Goal: Obtain resource: Download file/media

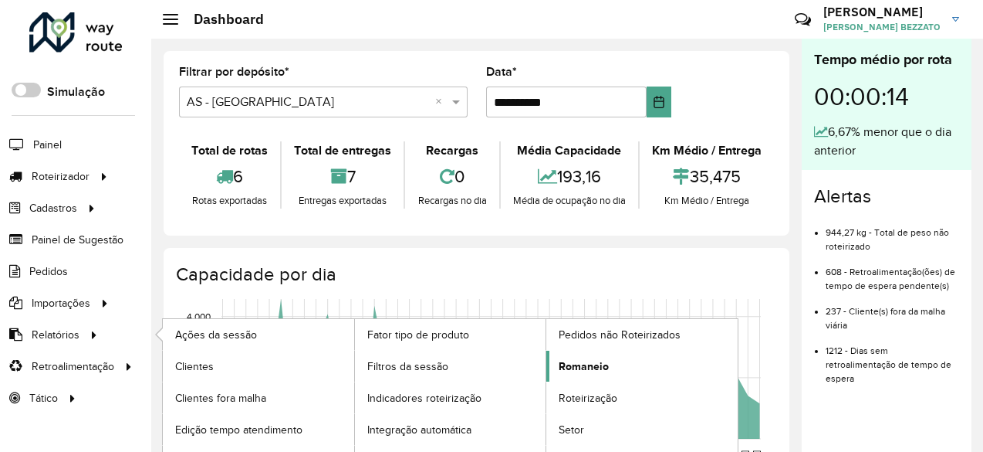
click at [576, 369] on span "Romaneio" at bounding box center [584, 366] width 50 height 16
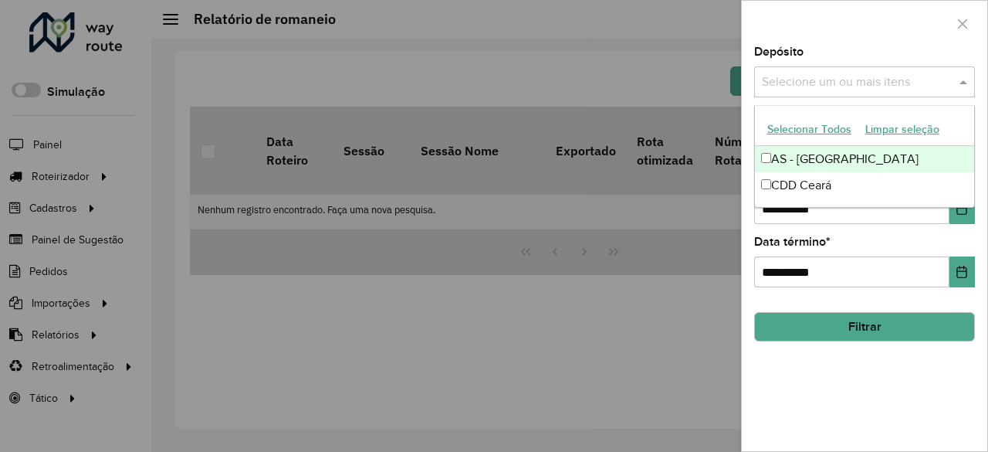
click at [959, 84] on span at bounding box center [965, 82] width 19 height 19
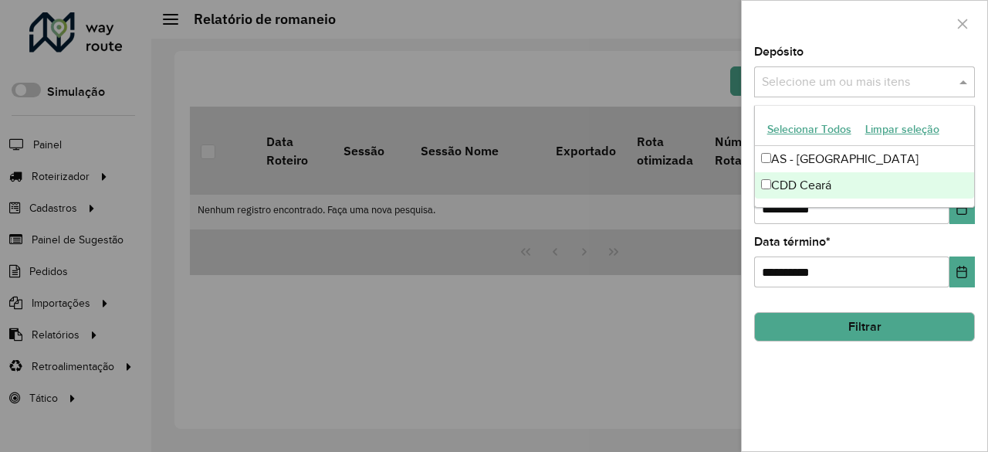
click at [819, 177] on div "CDD Ceará" at bounding box center [865, 185] width 220 height 26
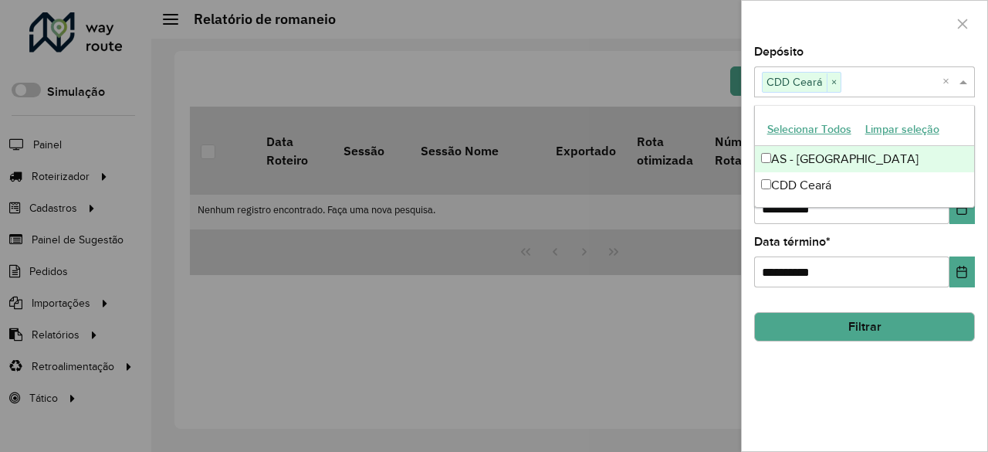
click at [872, 38] on div at bounding box center [864, 24] width 245 height 46
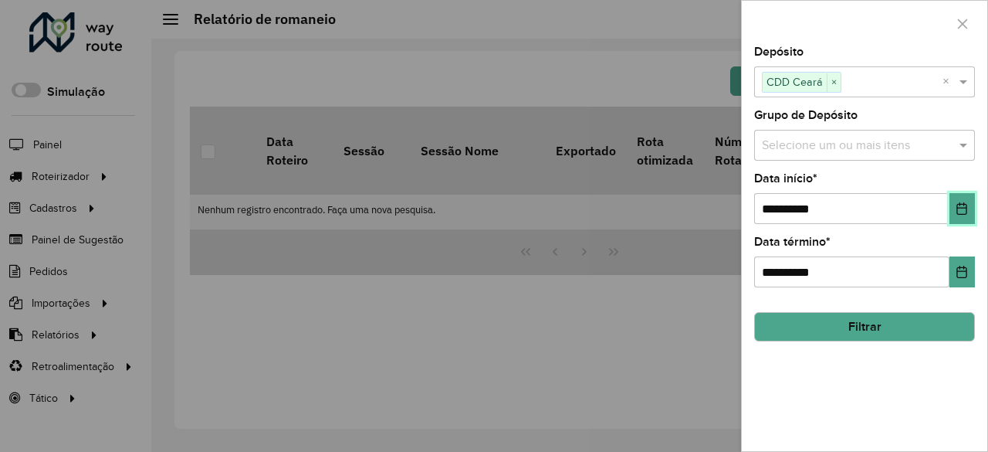
click at [968, 205] on icon "Choose Date" at bounding box center [962, 208] width 12 height 12
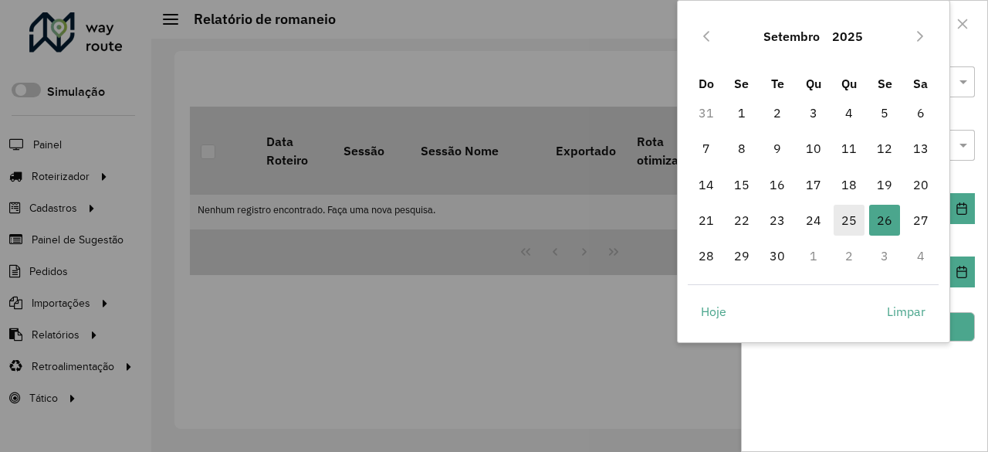
click at [848, 222] on span "25" at bounding box center [849, 220] width 31 height 31
type input "**********"
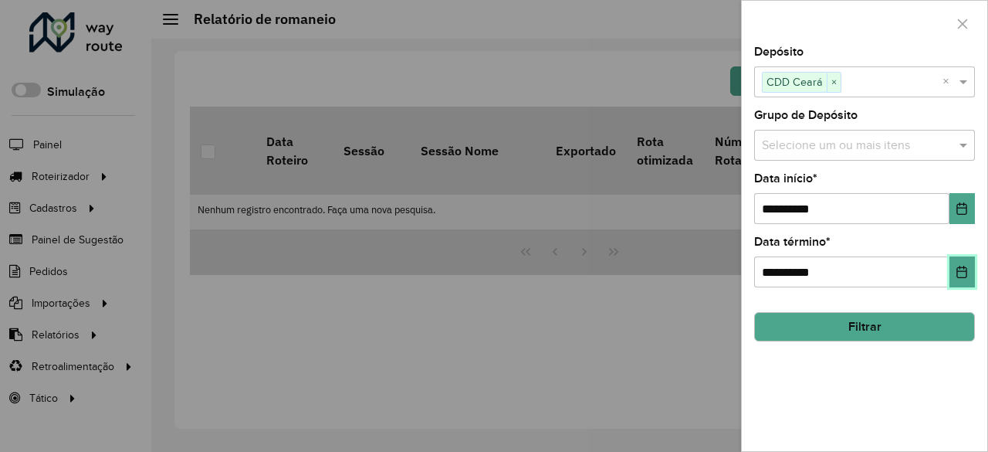
click at [956, 271] on icon "Choose Date" at bounding box center [962, 272] width 12 height 12
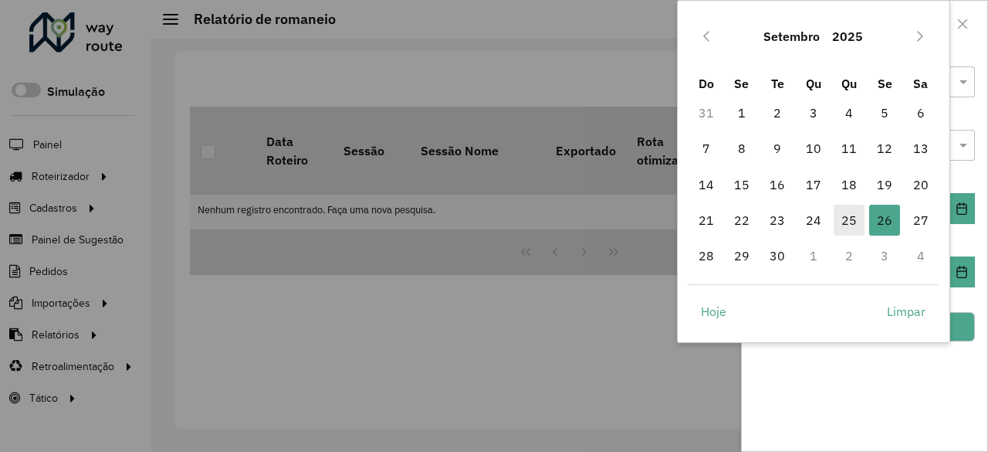
click at [854, 222] on span "25" at bounding box center [849, 220] width 31 height 31
type input "**********"
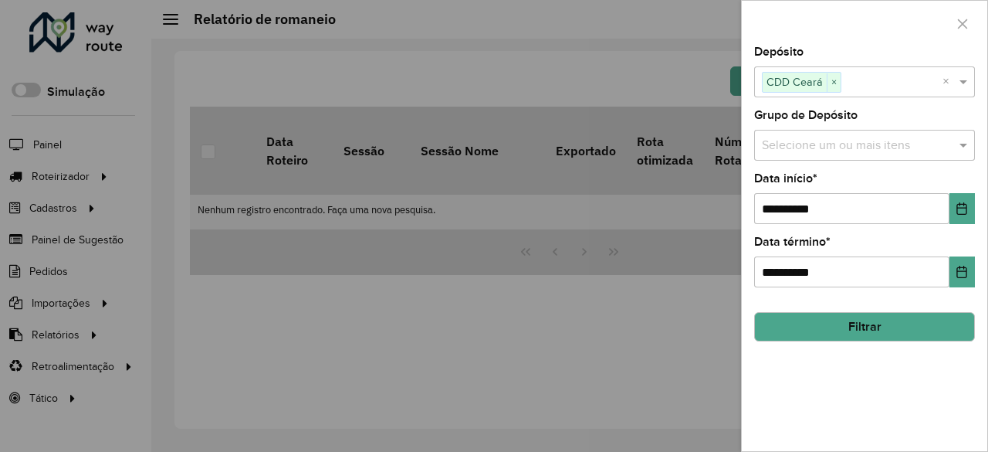
click at [925, 323] on button "Filtrar" at bounding box center [864, 326] width 221 height 29
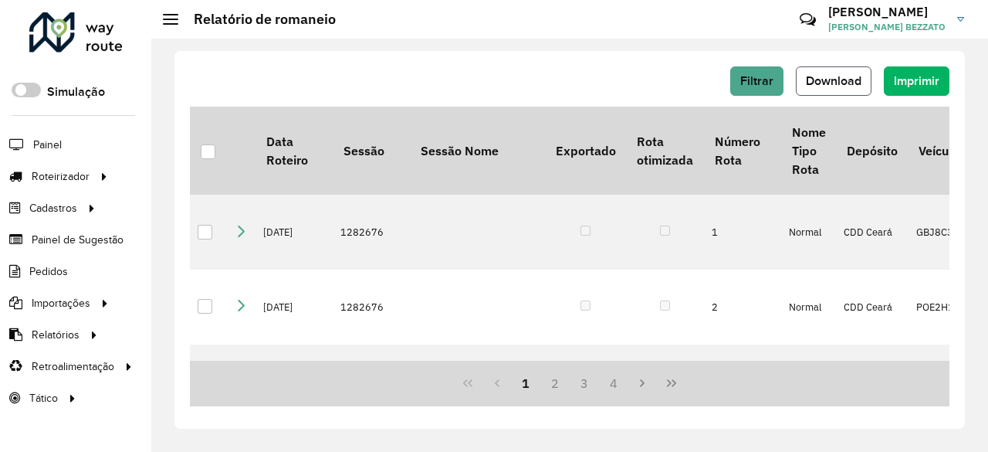
click at [863, 86] on button "Download" at bounding box center [834, 80] width 76 height 29
